Goal: Information Seeking & Learning: Learn about a topic

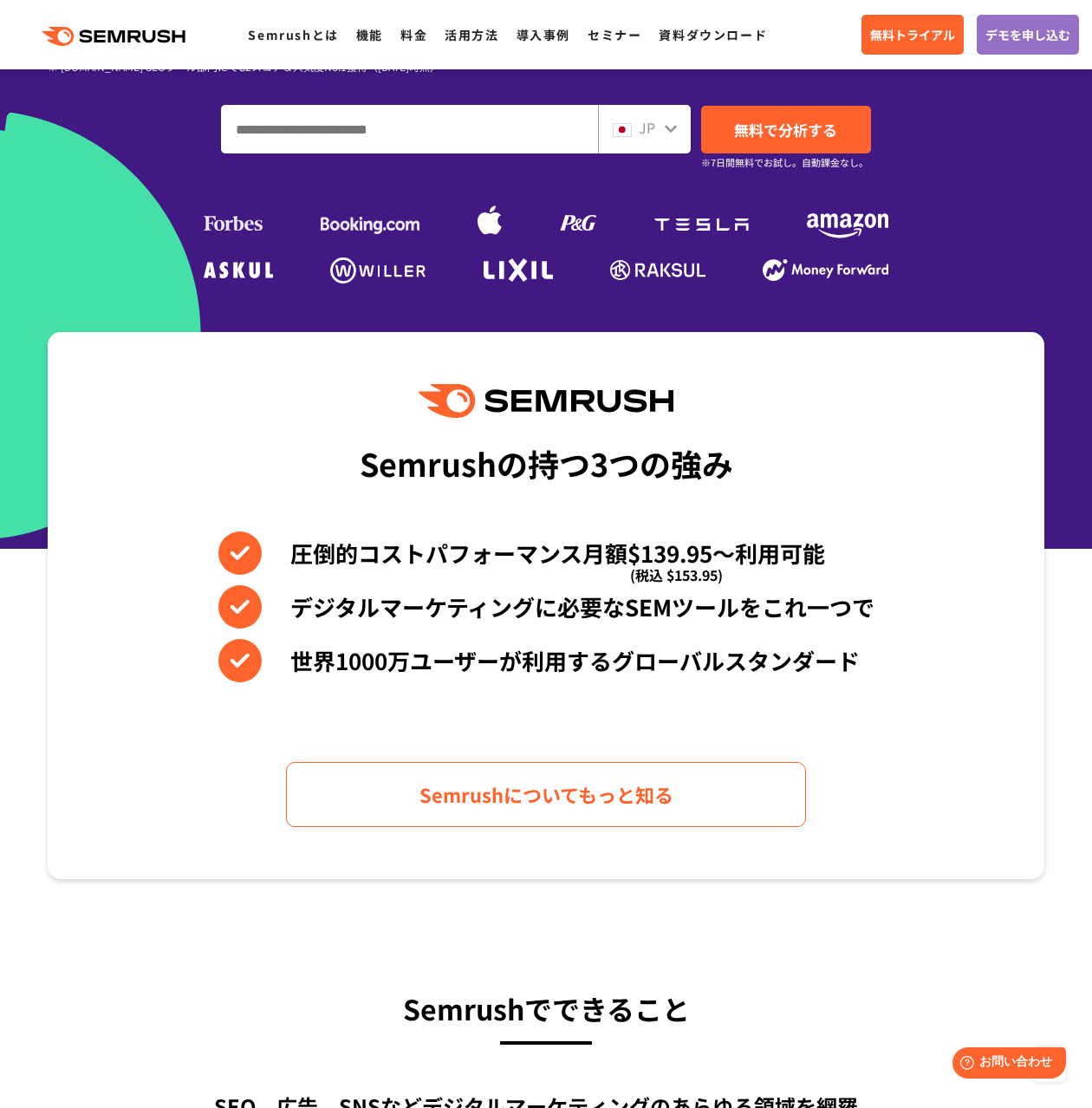
scroll to position [92, 0]
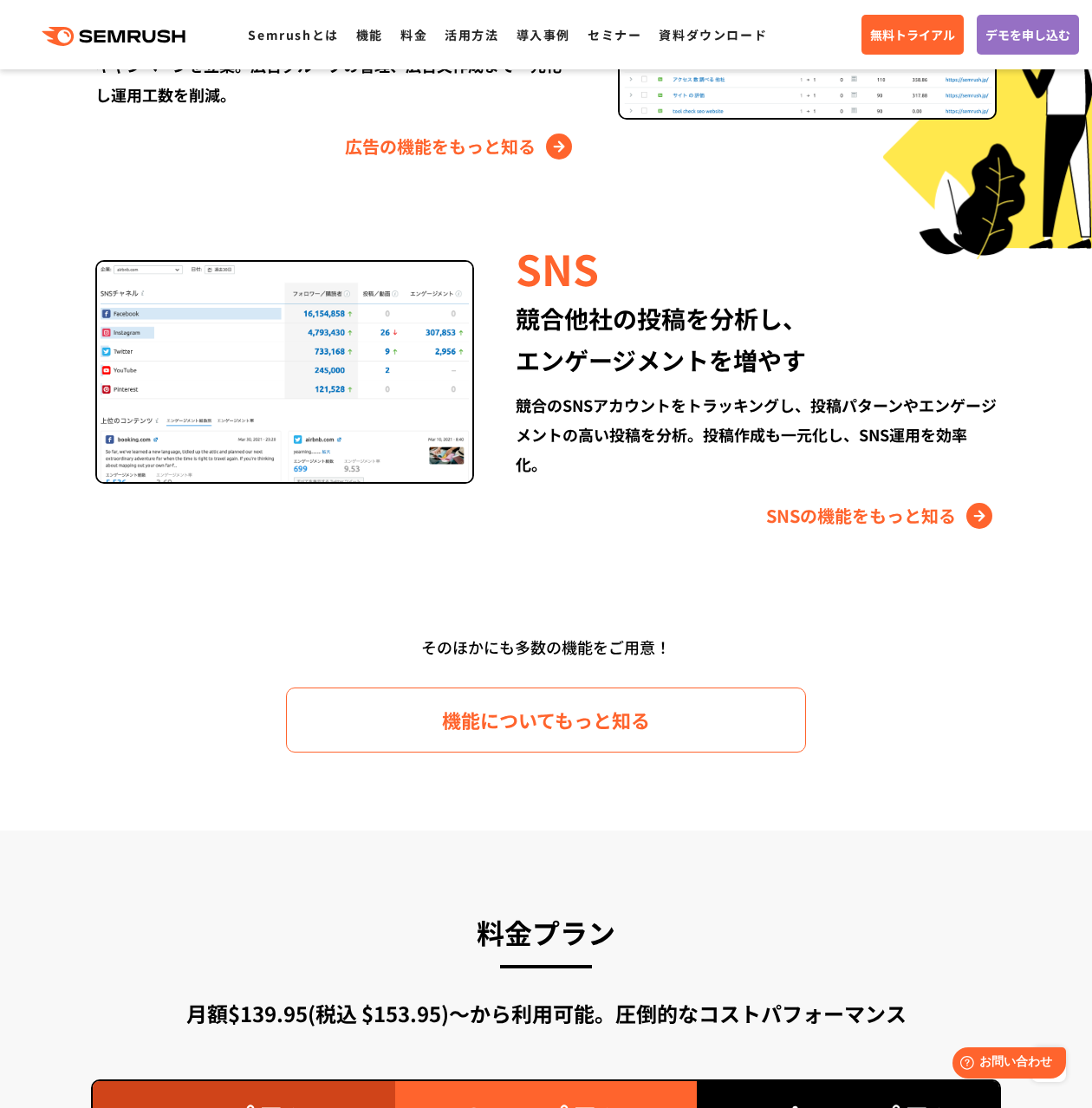
scroll to position [2212, 0]
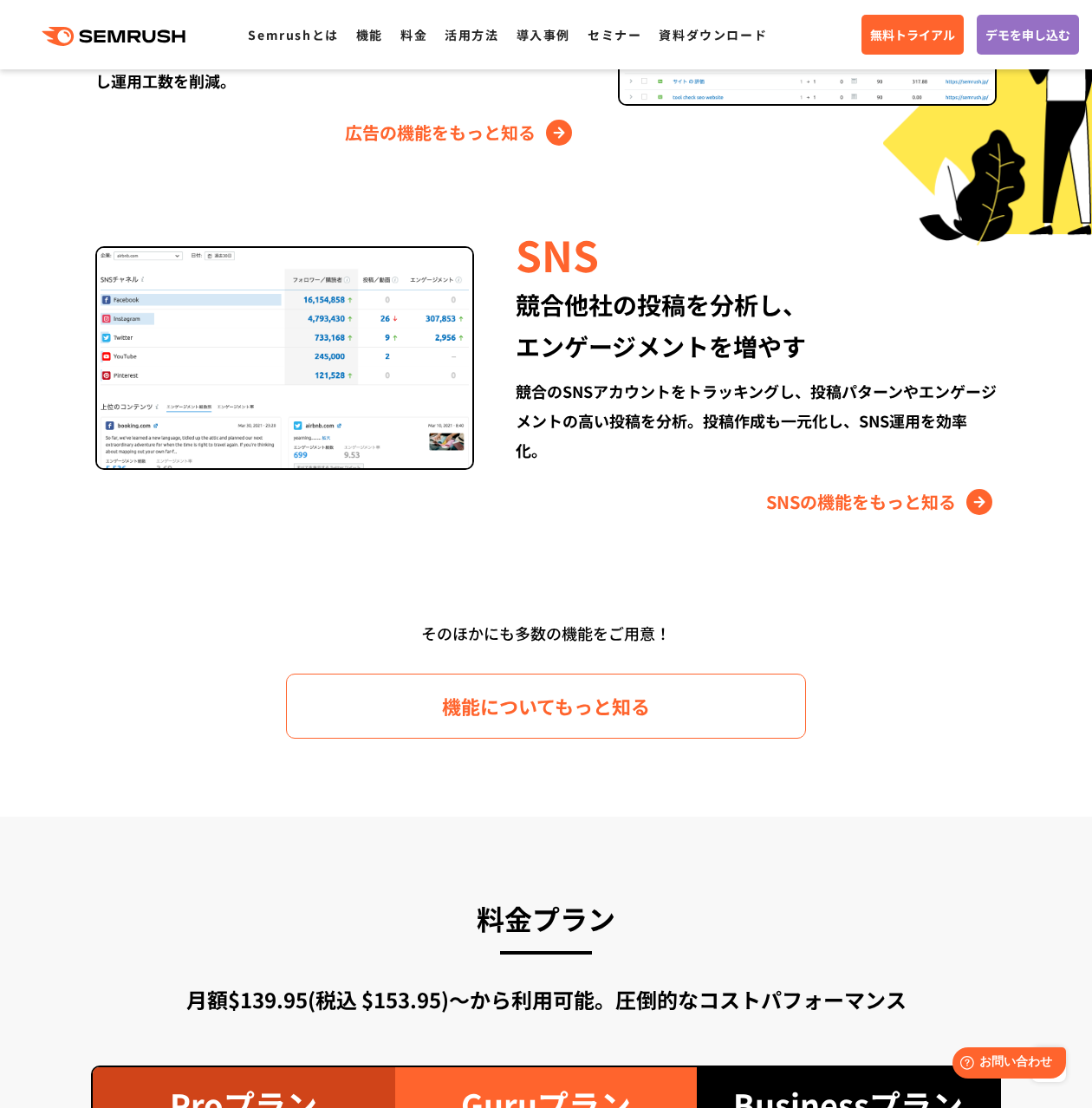
drag, startPoint x: 738, startPoint y: 274, endPoint x: 727, endPoint y: 280, distance: 12.5
click at [738, 274] on div "SNS" at bounding box center [756, 253] width 481 height 59
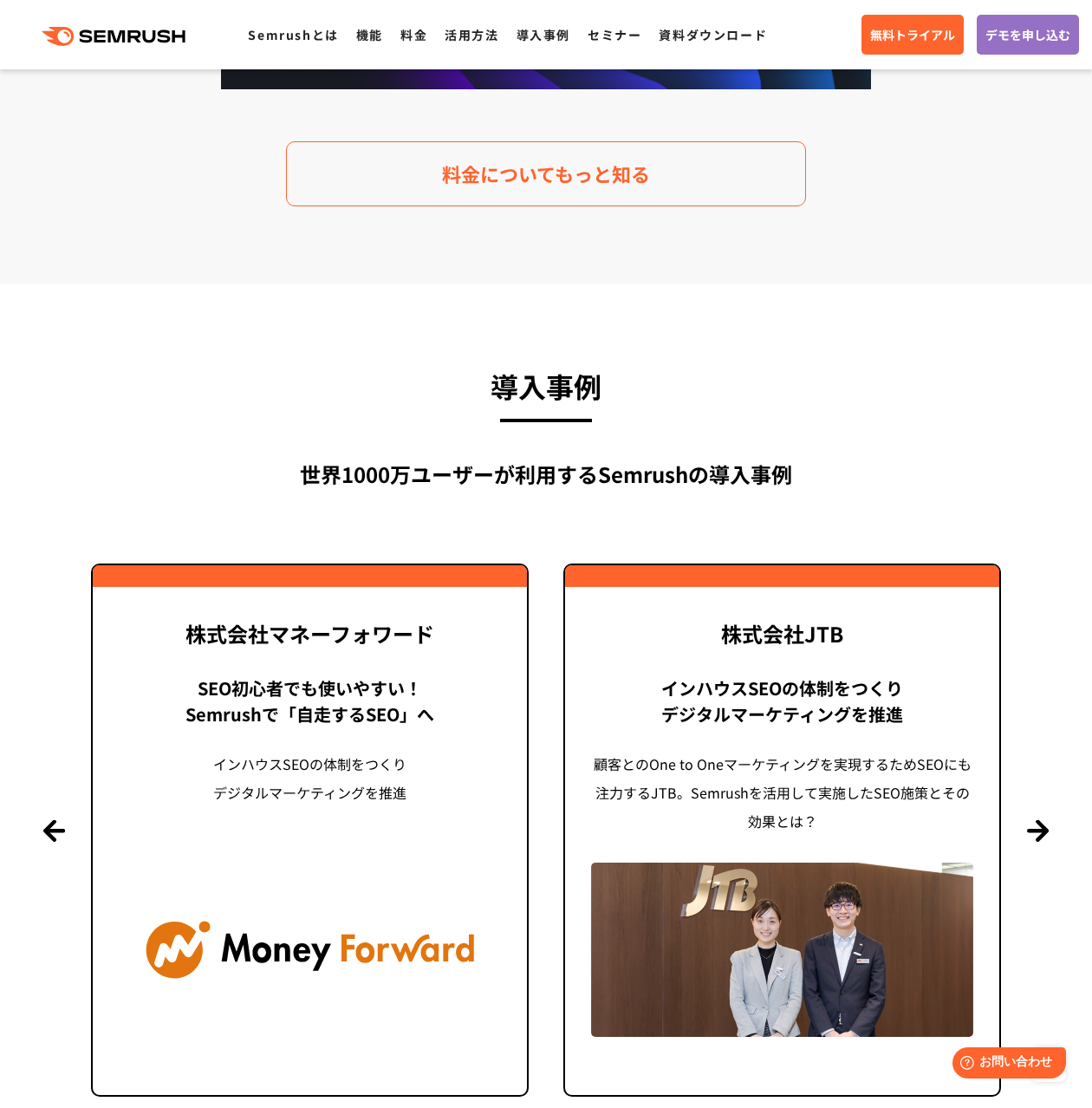
scroll to position [3855, 0]
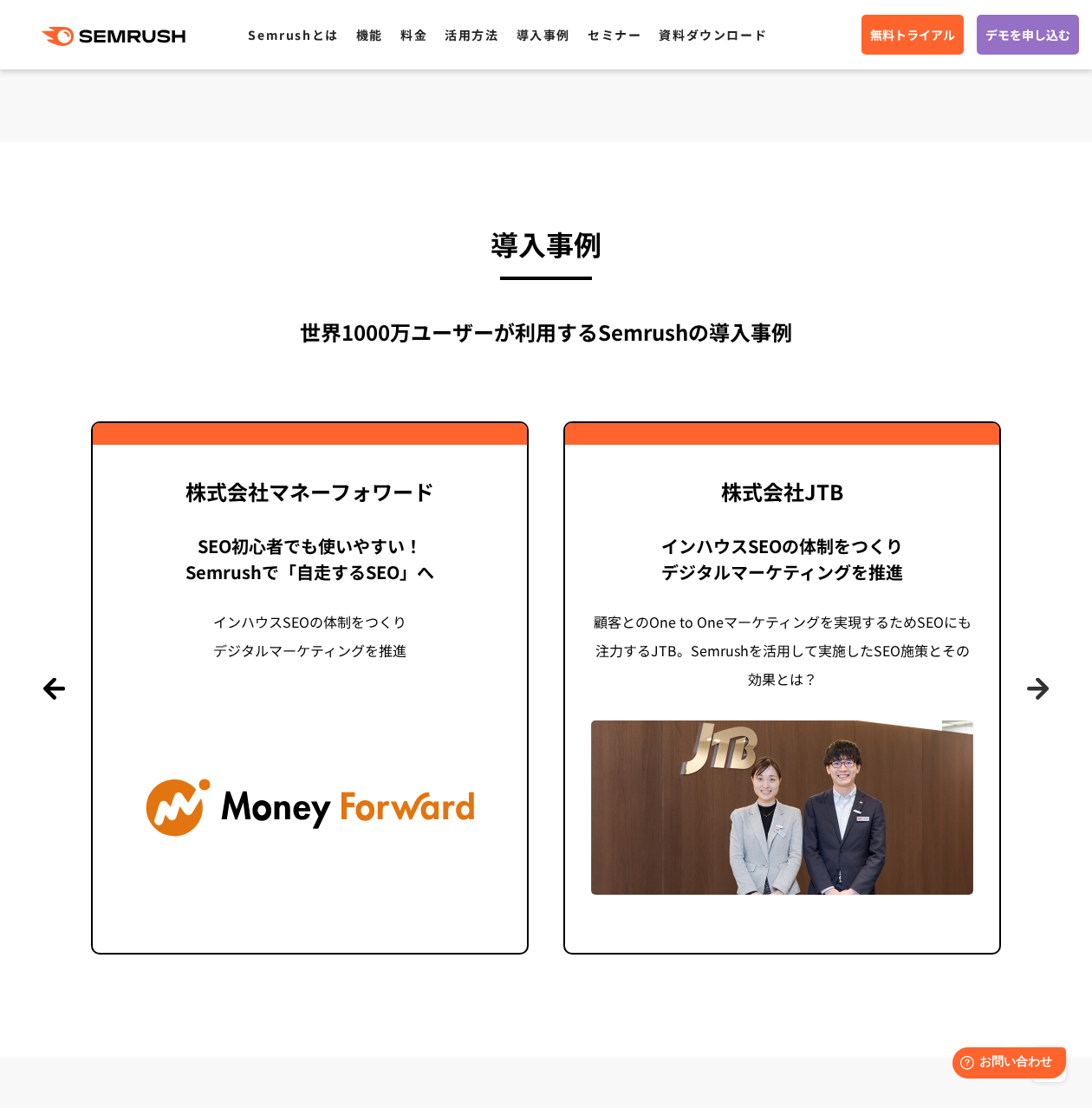
click at [1037, 677] on button "Next" at bounding box center [1037, 688] width 22 height 22
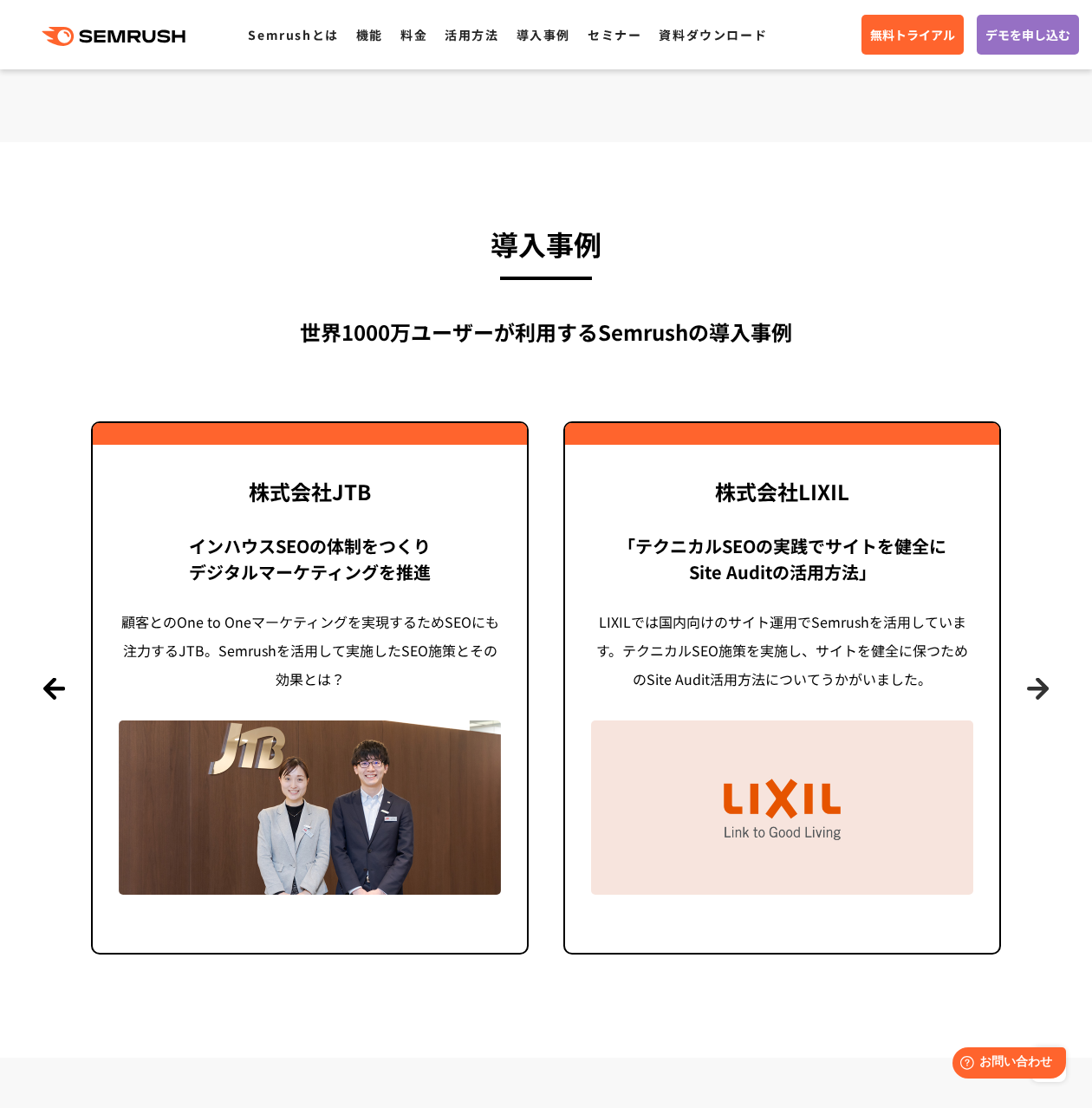
click at [1039, 680] on button "Next" at bounding box center [1037, 688] width 22 height 22
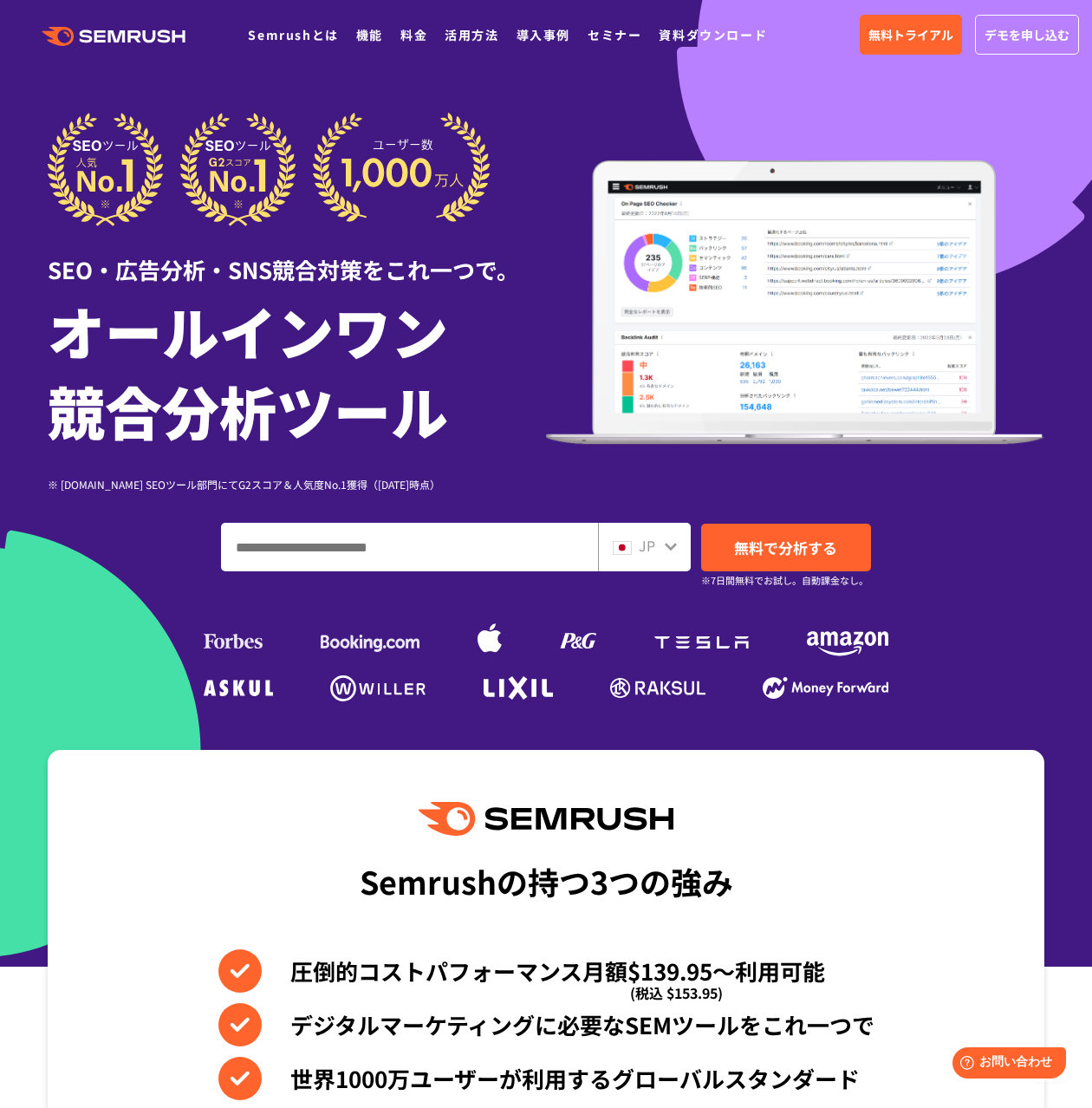
scroll to position [27, 0]
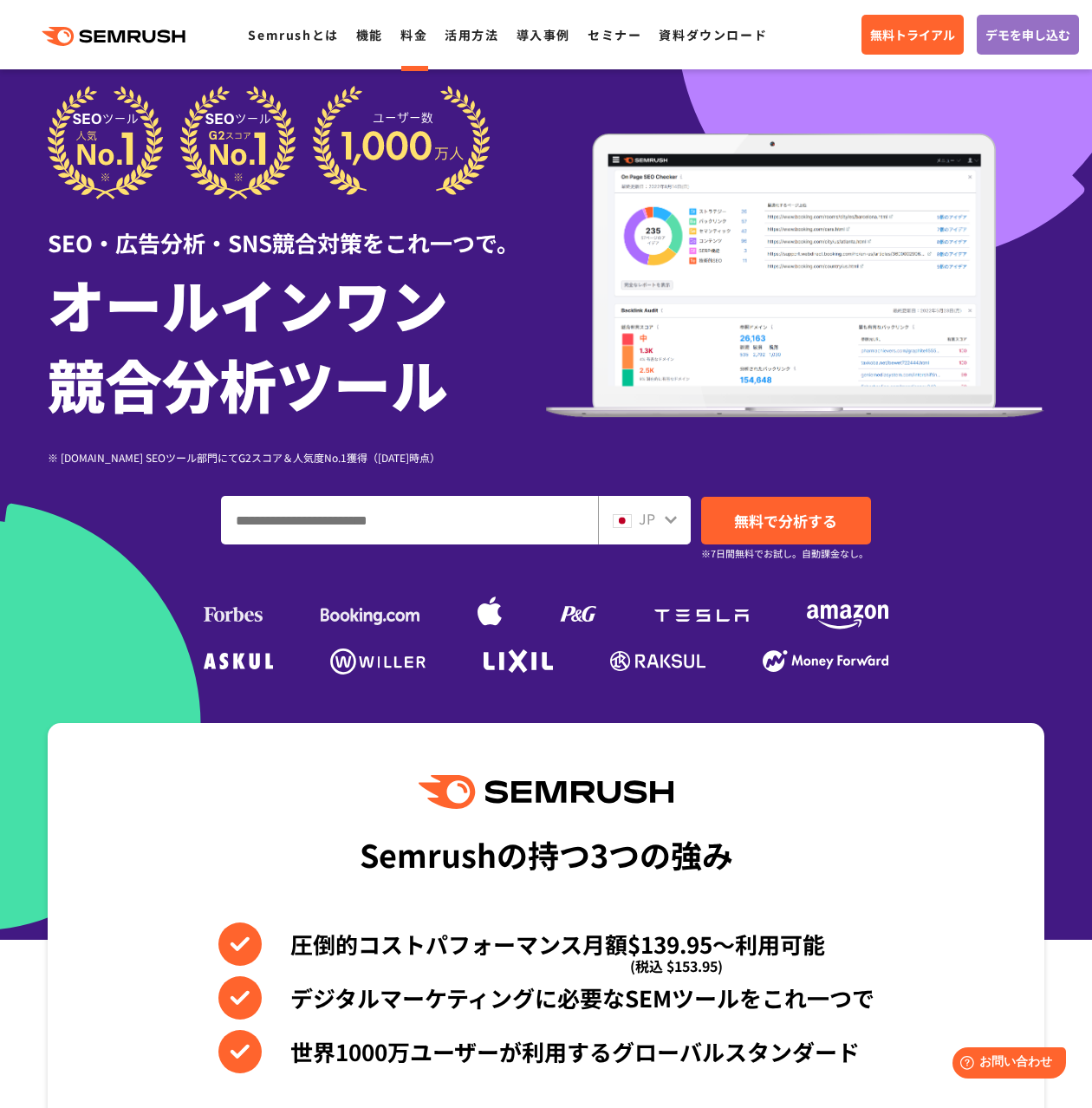
click at [397, 41] on ul "Semrushとは 機能 料金 活用方法 導入事例 セミナー 資料ダウンロード" at bounding box center [516, 35] width 536 height 23
click at [411, 42] on link "料金" at bounding box center [413, 35] width 27 height 18
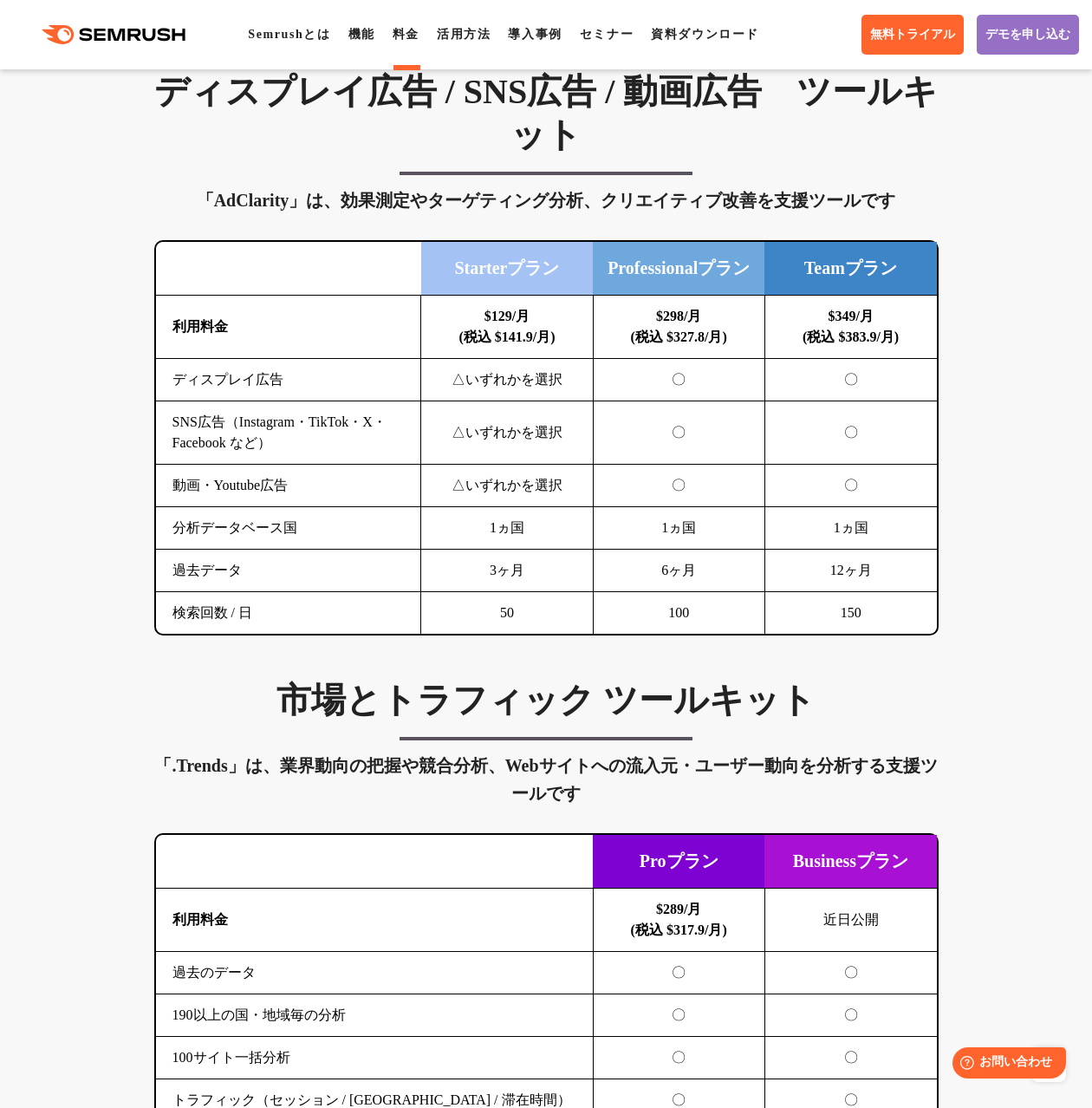
scroll to position [2414, 0]
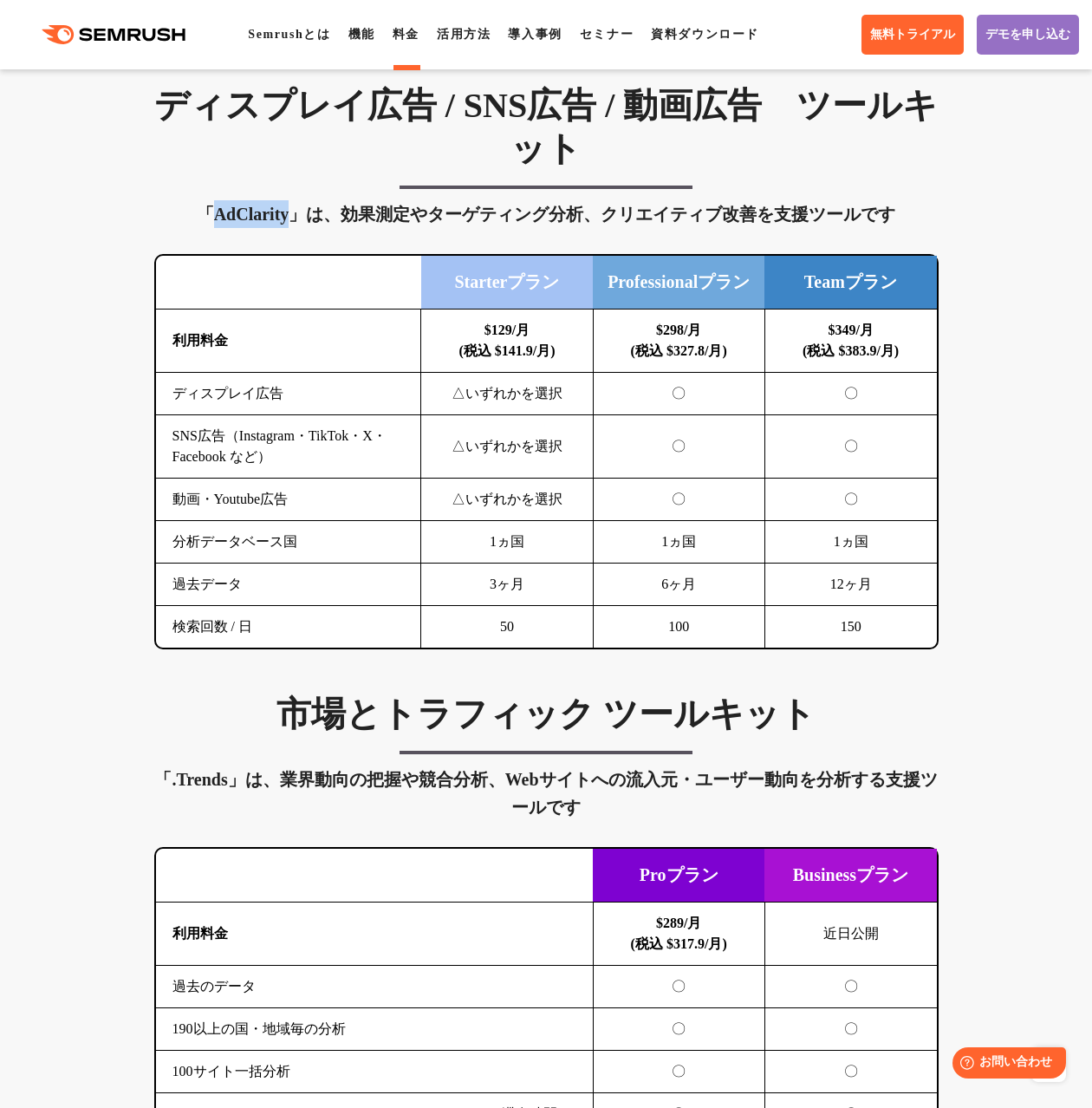
drag, startPoint x: 208, startPoint y: 236, endPoint x: 295, endPoint y: 235, distance: 87.0
click at [295, 228] on div "「AdClarity」は、効果測定やターゲティング分析、クリエイティブ改善を支援ツールです" at bounding box center [546, 215] width 784 height 28
copy div "AdClarity"
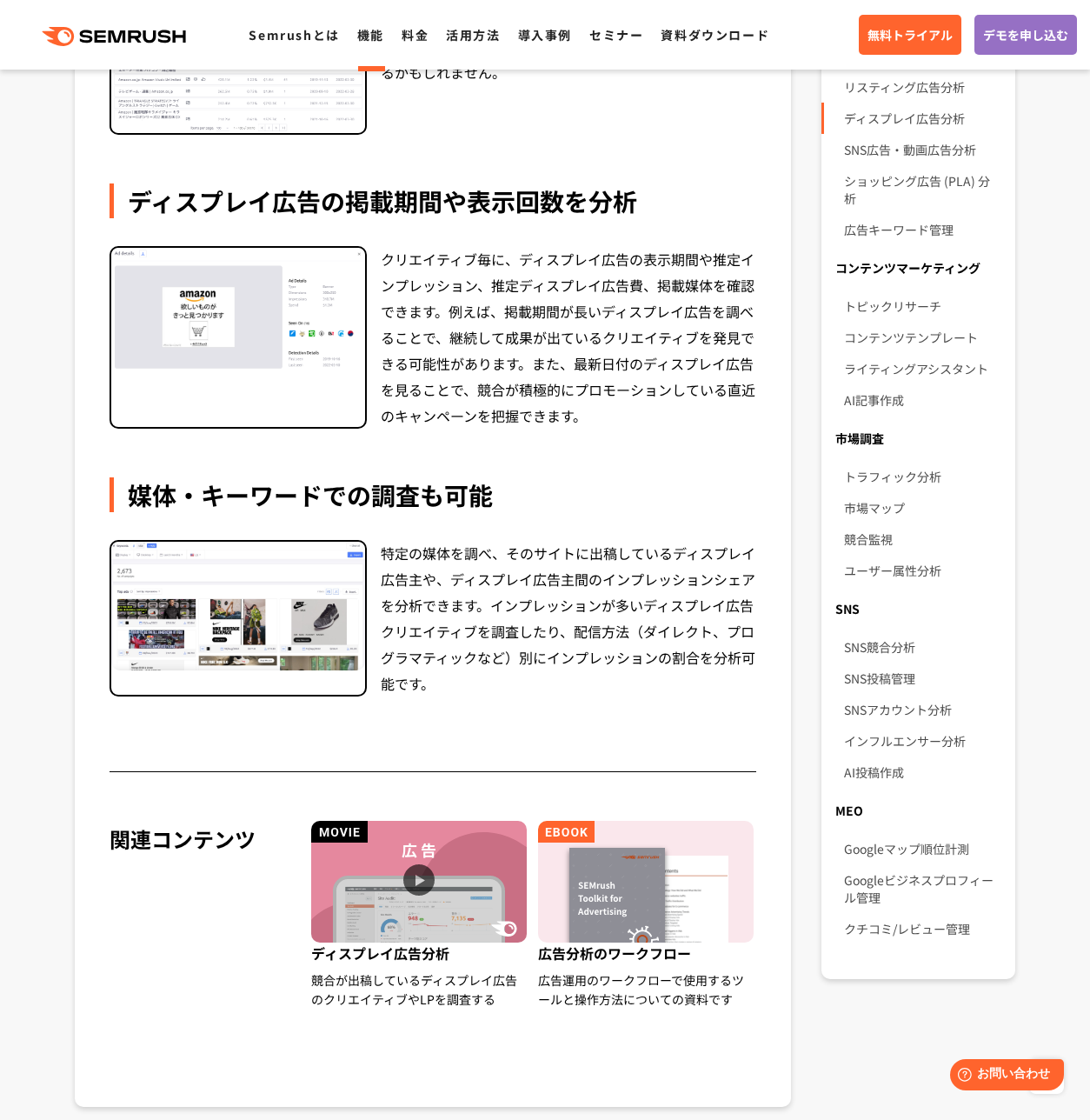
scroll to position [769, 0]
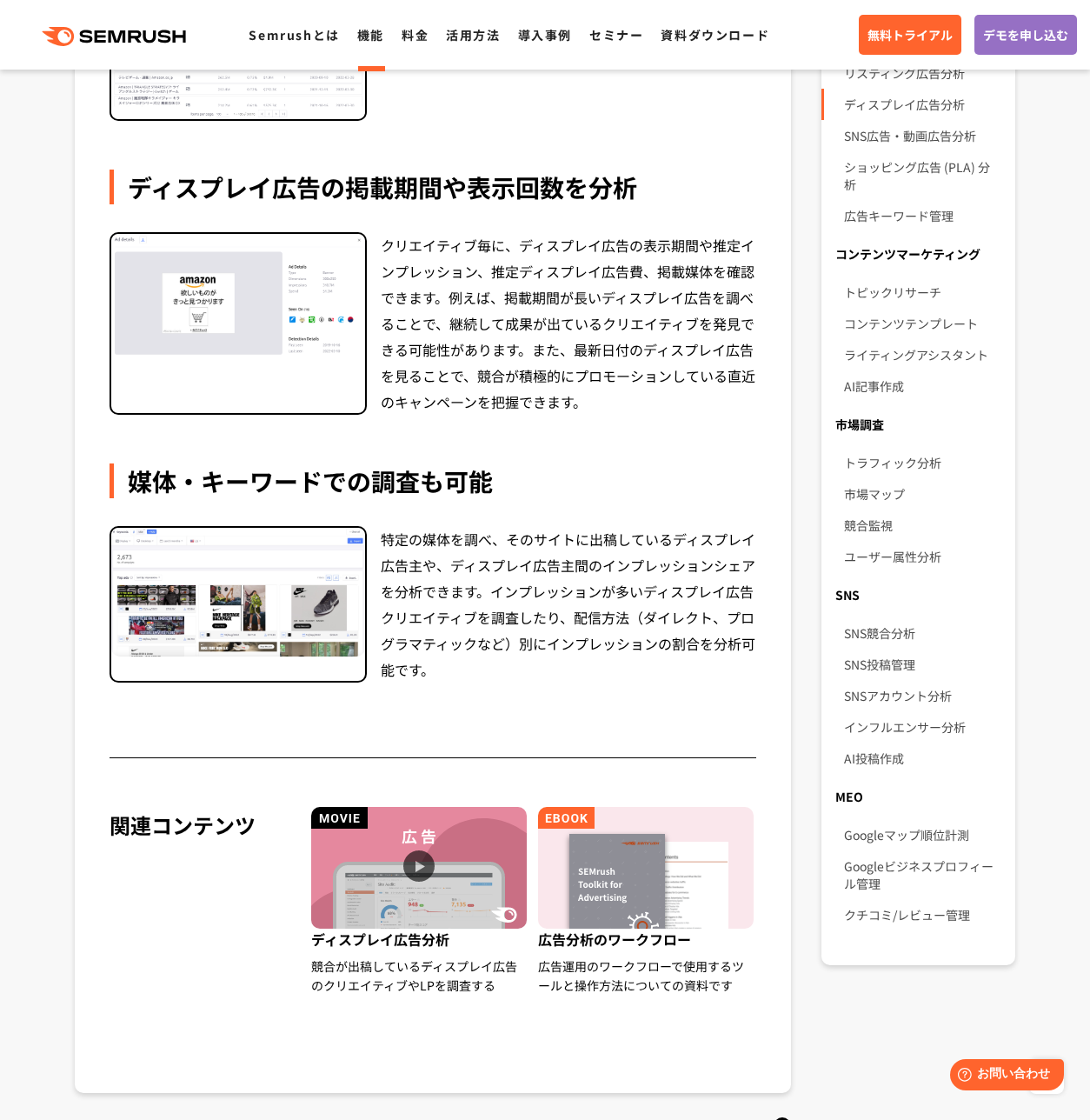
click at [310, 320] on img at bounding box center [238, 295] width 254 height 123
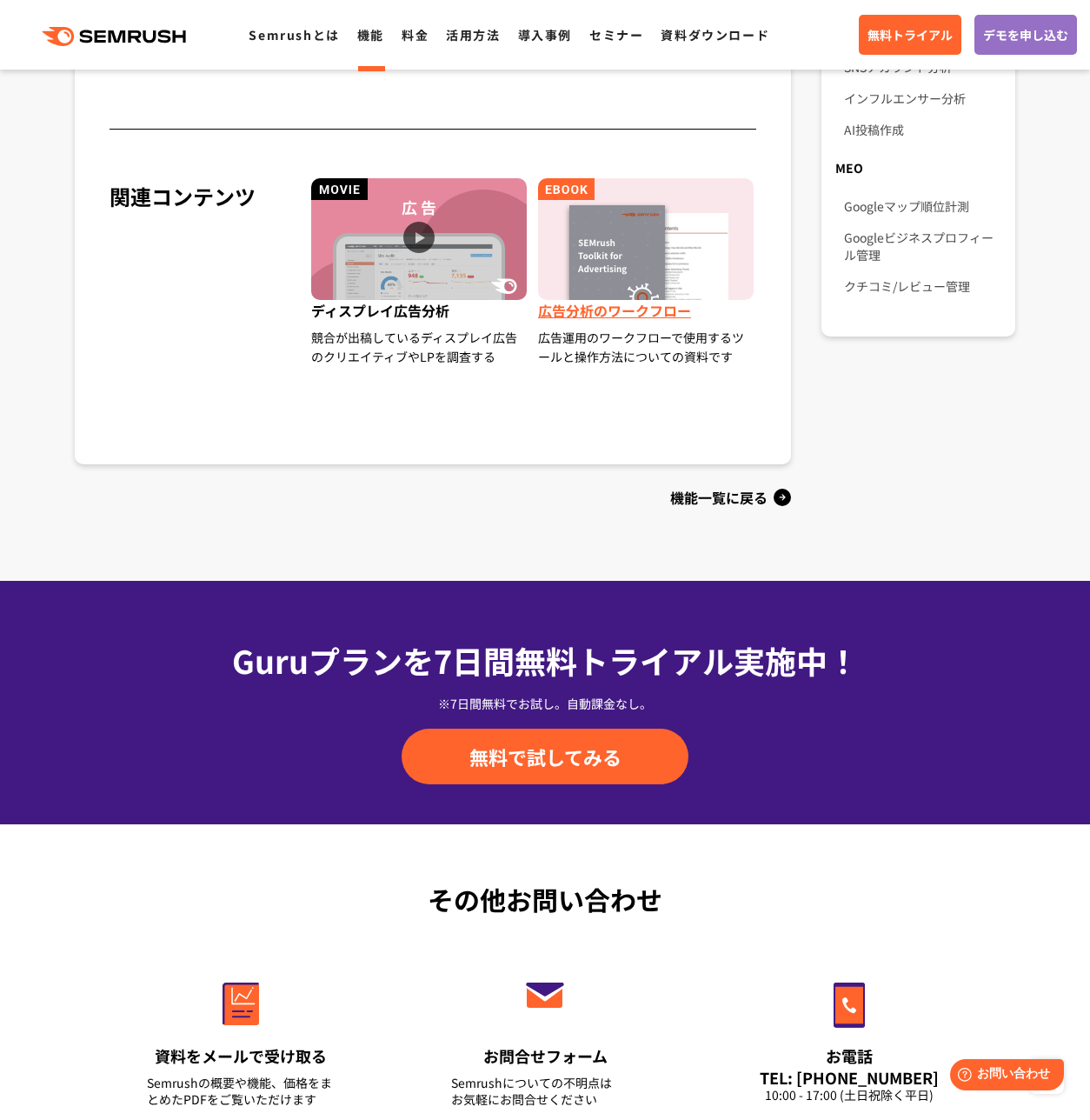
scroll to position [1412, 0]
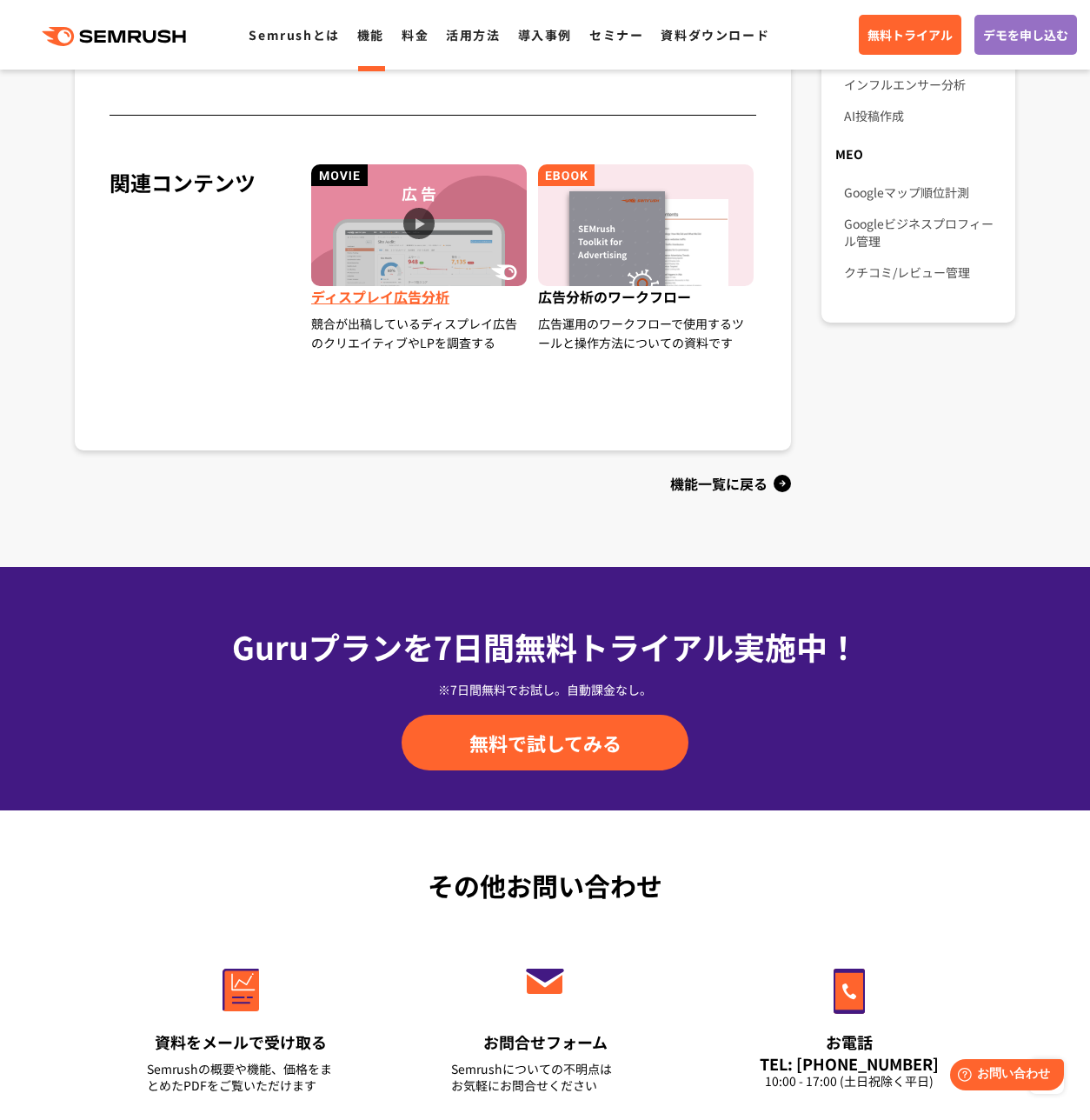
click at [411, 226] on img at bounding box center [419, 225] width 215 height 122
click at [417, 227] on img at bounding box center [419, 225] width 215 height 122
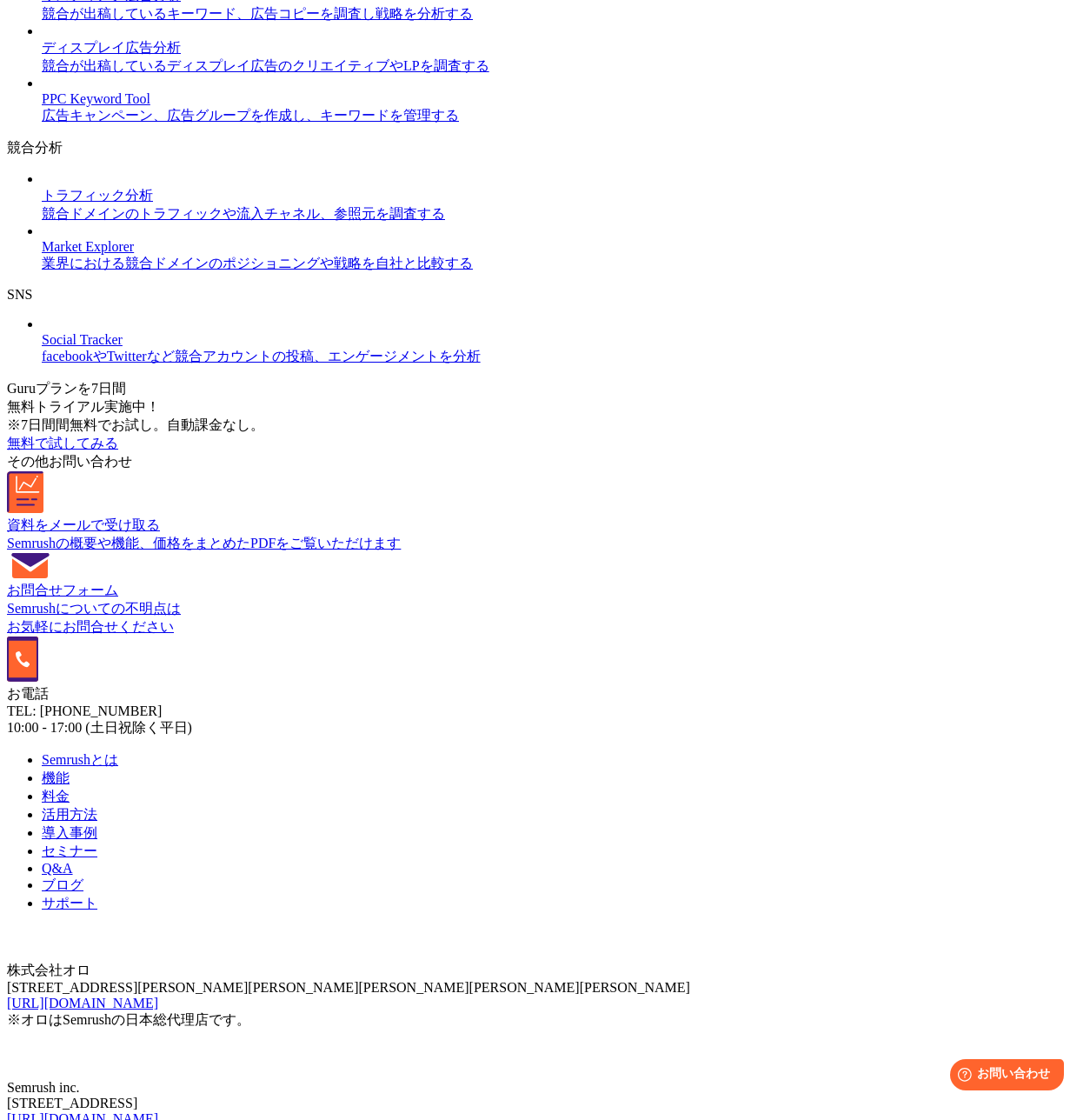
scroll to position [1825, 0]
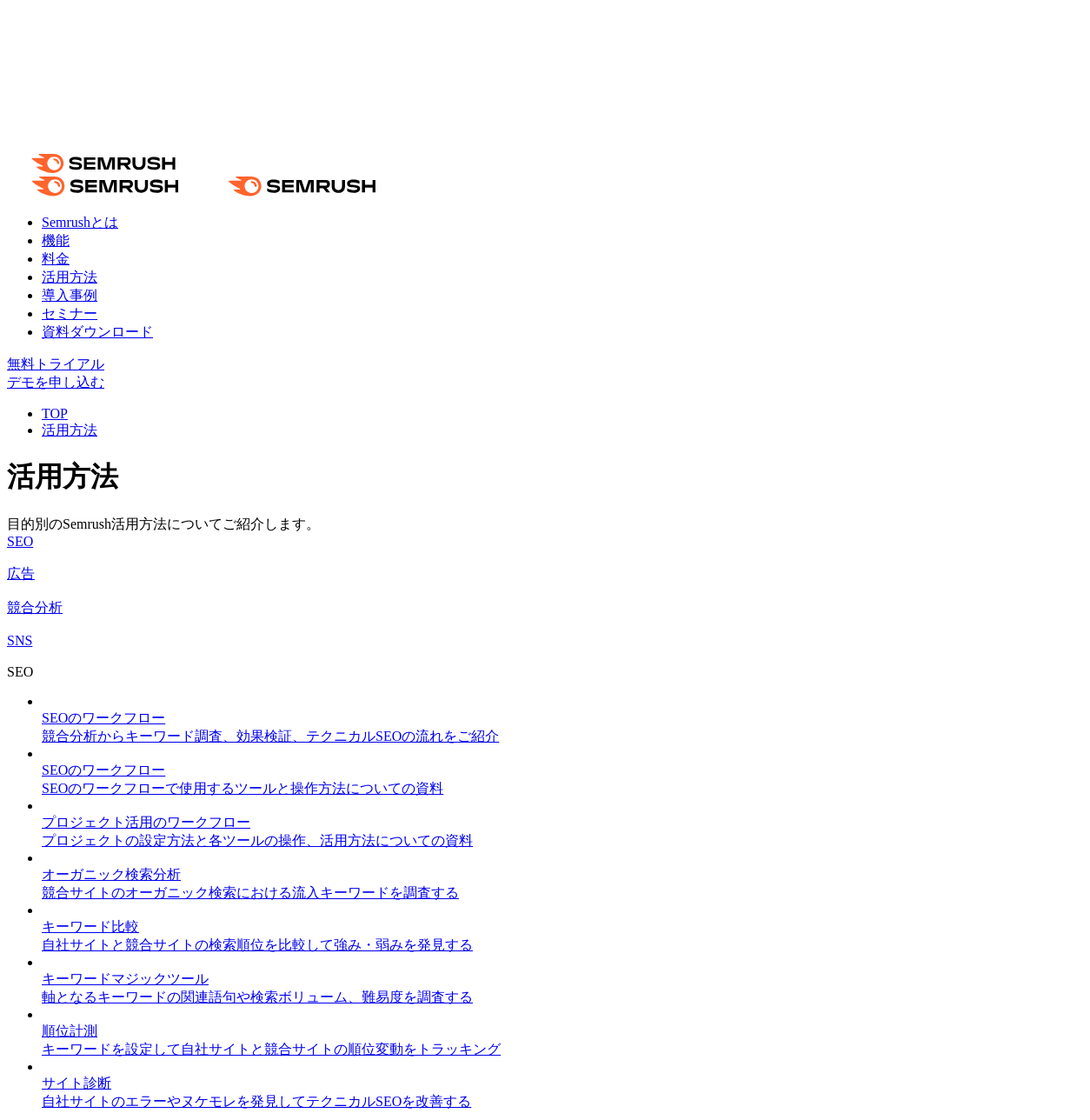
scroll to position [1292, 0]
